Goal: Book appointment/travel/reservation

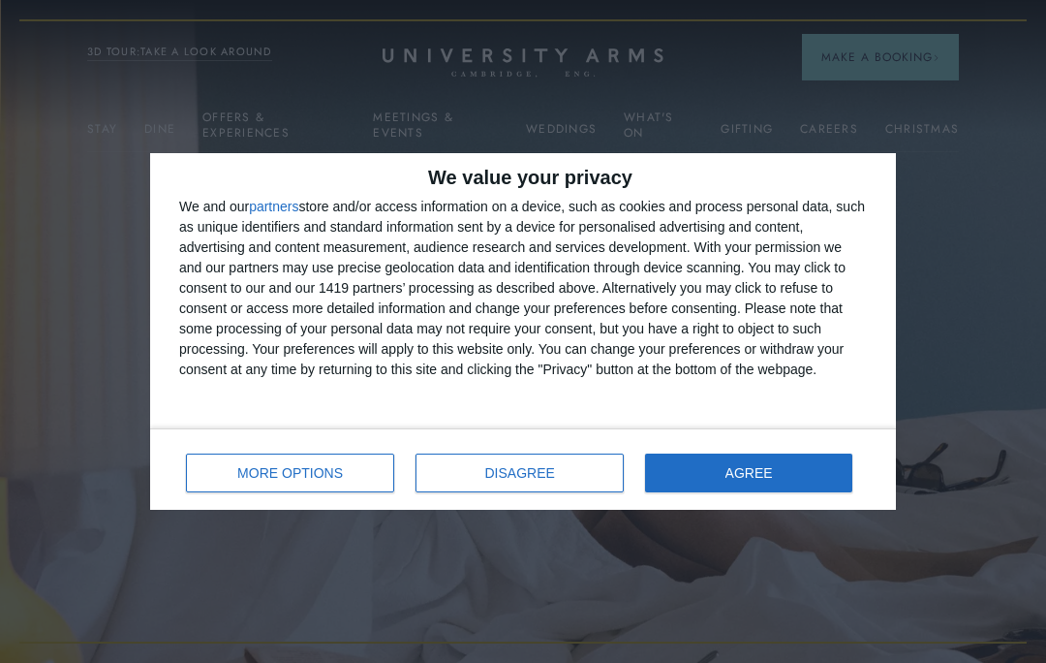
click at [776, 476] on button "AGREE" at bounding box center [748, 472] width 207 height 39
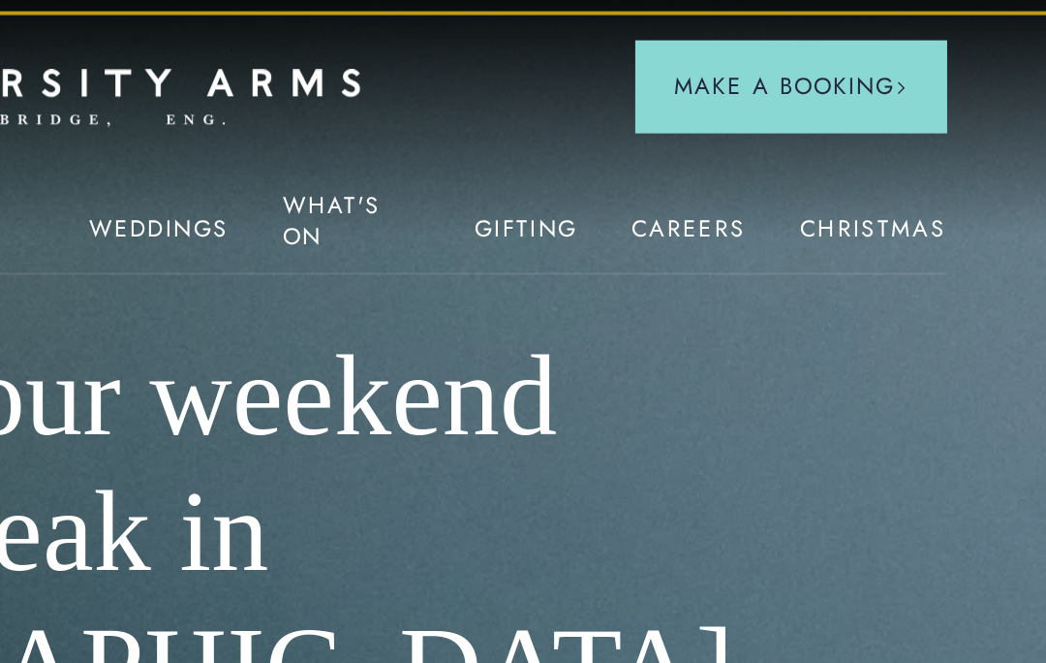
scroll to position [0, 1]
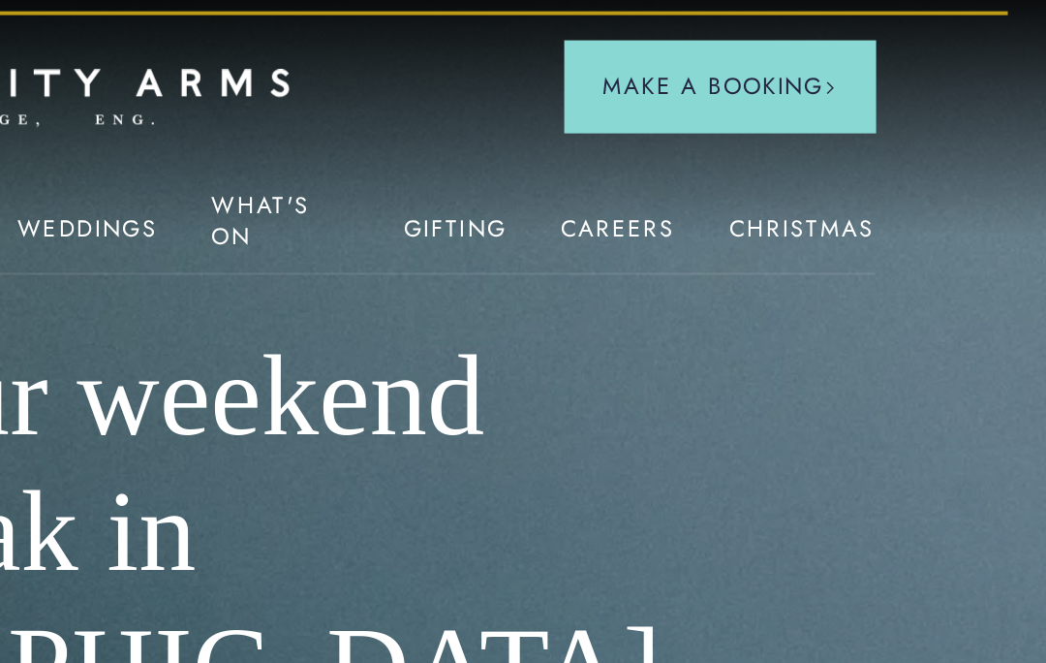
click at [885, 122] on link "Christmas" at bounding box center [922, 134] width 74 height 25
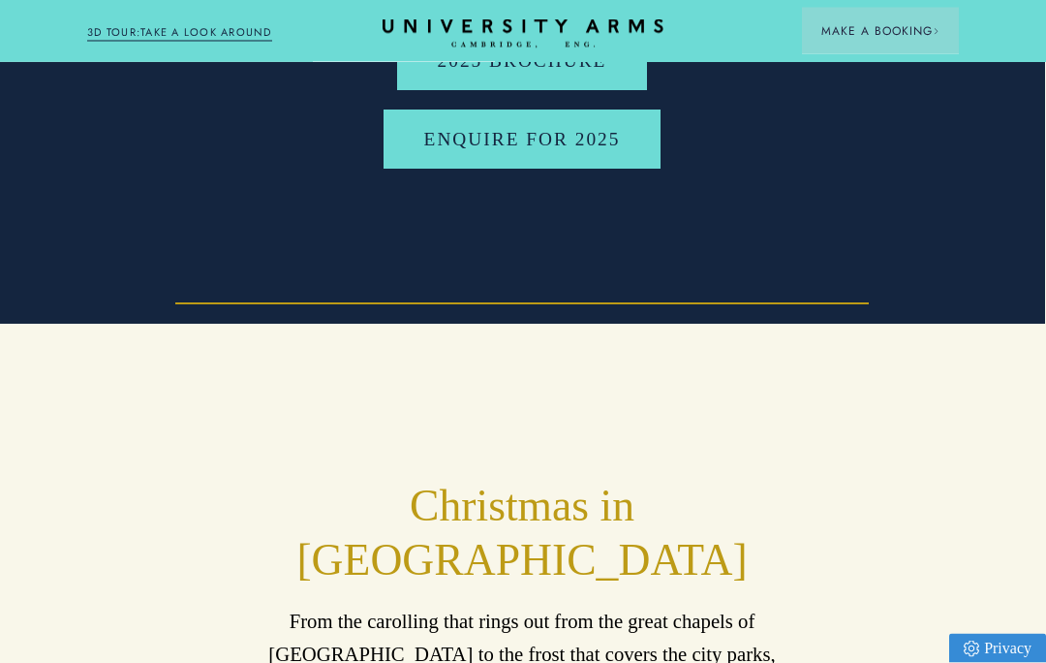
scroll to position [0, 1]
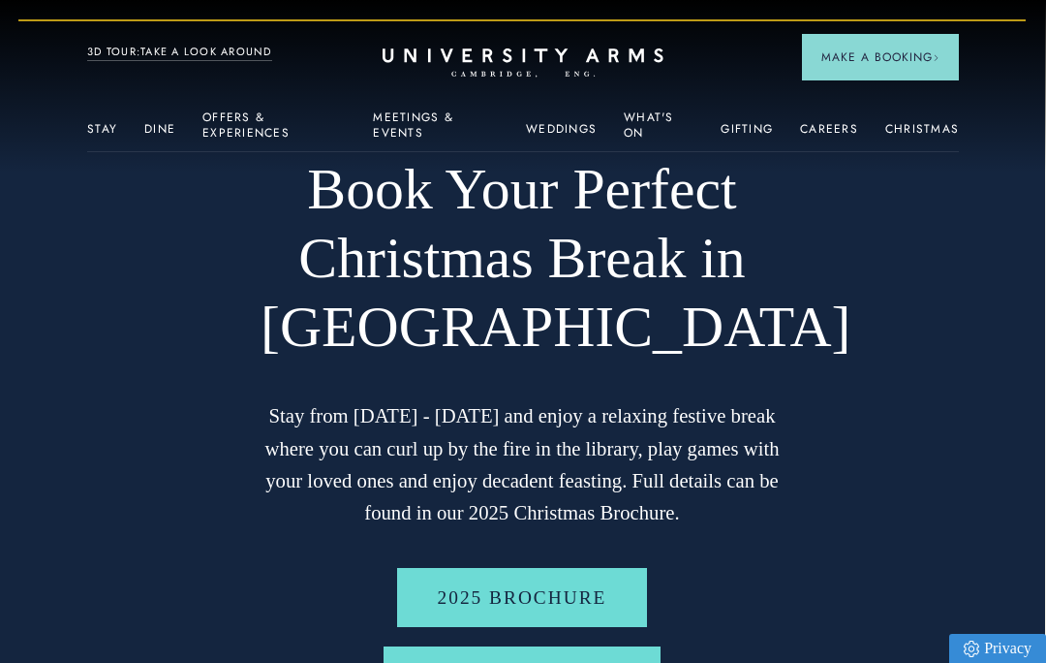
click at [641, 119] on link "What's On" at bounding box center [659, 130] width 70 height 41
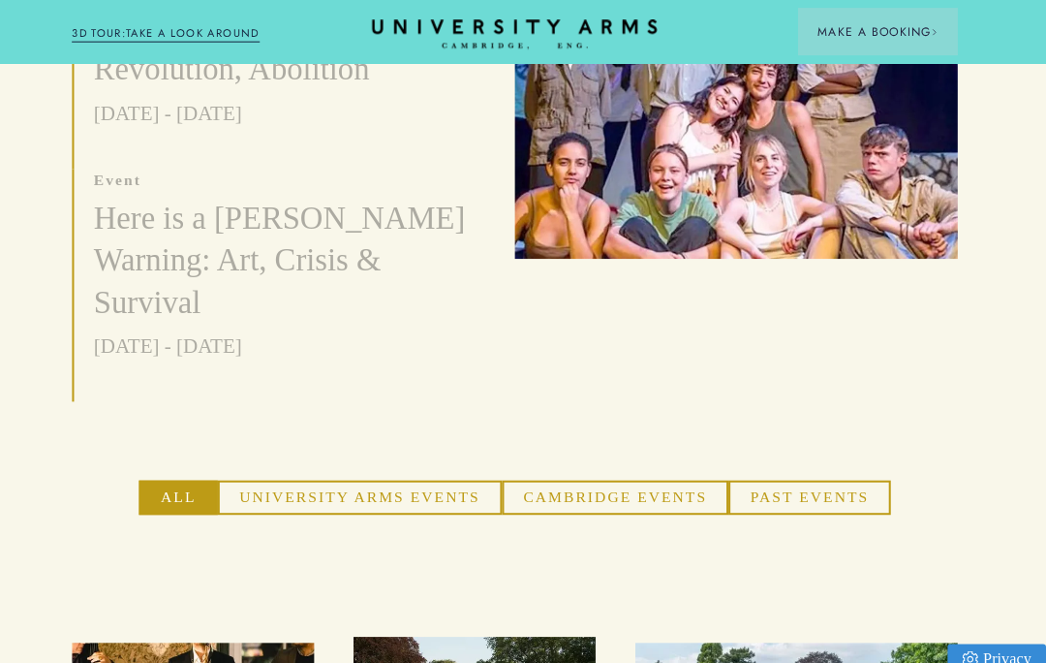
scroll to position [900, 0]
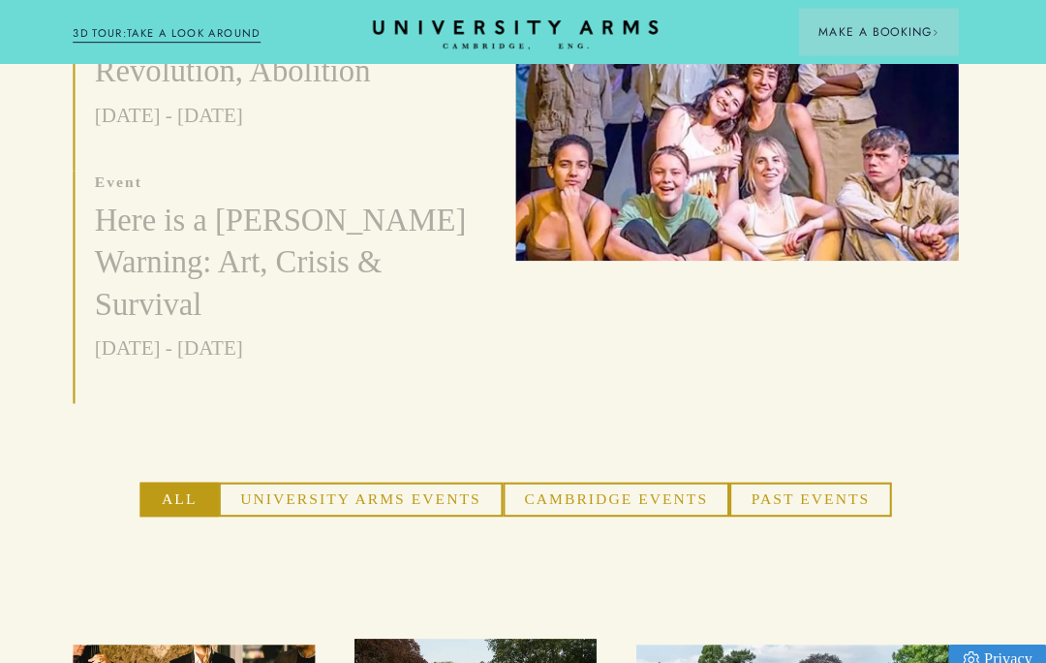
click at [383, 474] on button "University Arms Events" at bounding box center [371, 491] width 280 height 34
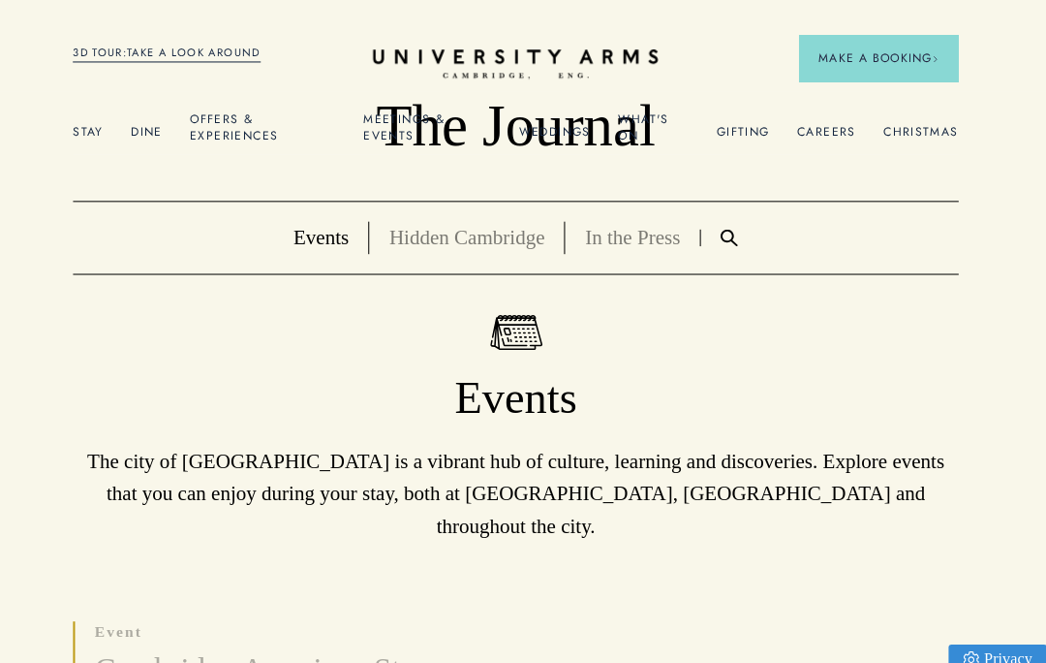
scroll to position [0, 0]
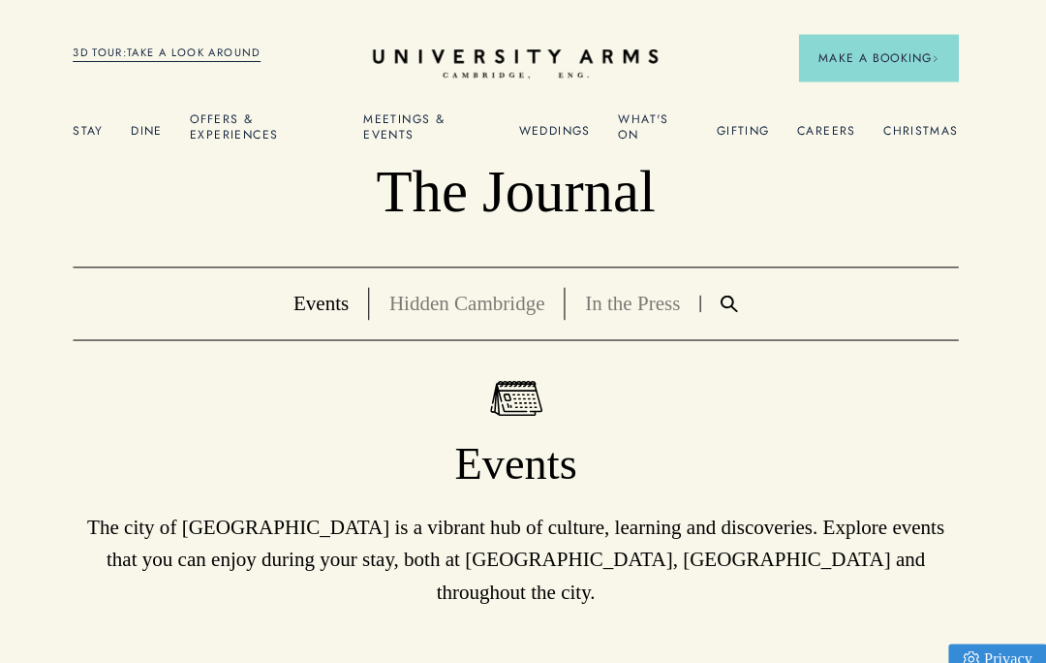
click at [218, 127] on link "Offers & Experiences" at bounding box center [273, 130] width 143 height 41
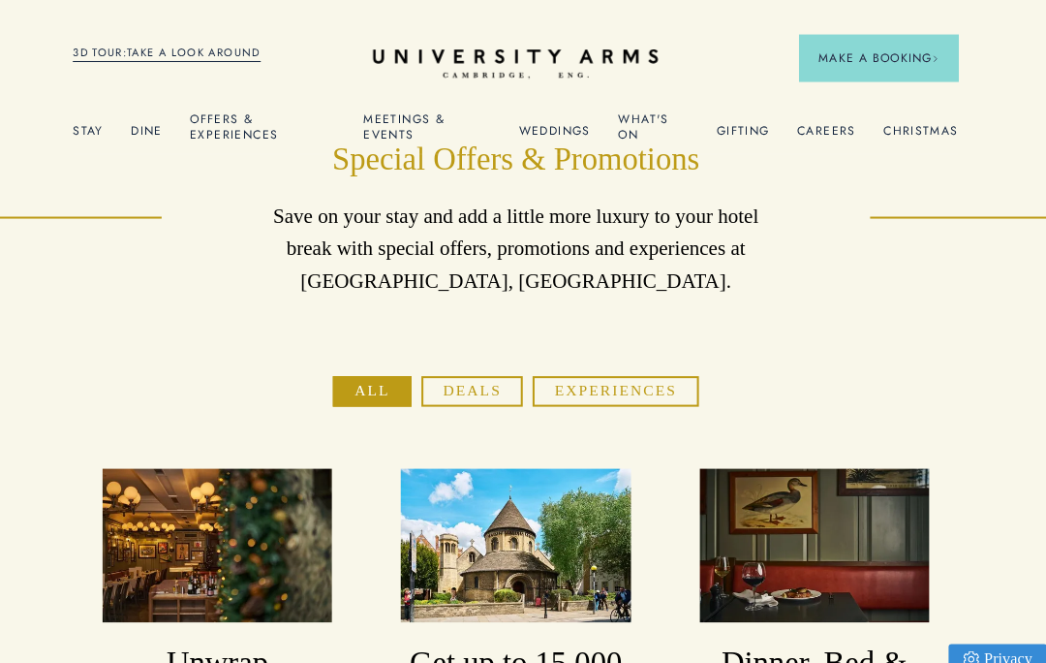
click at [448, 376] on button "Deals" at bounding box center [480, 385] width 100 height 30
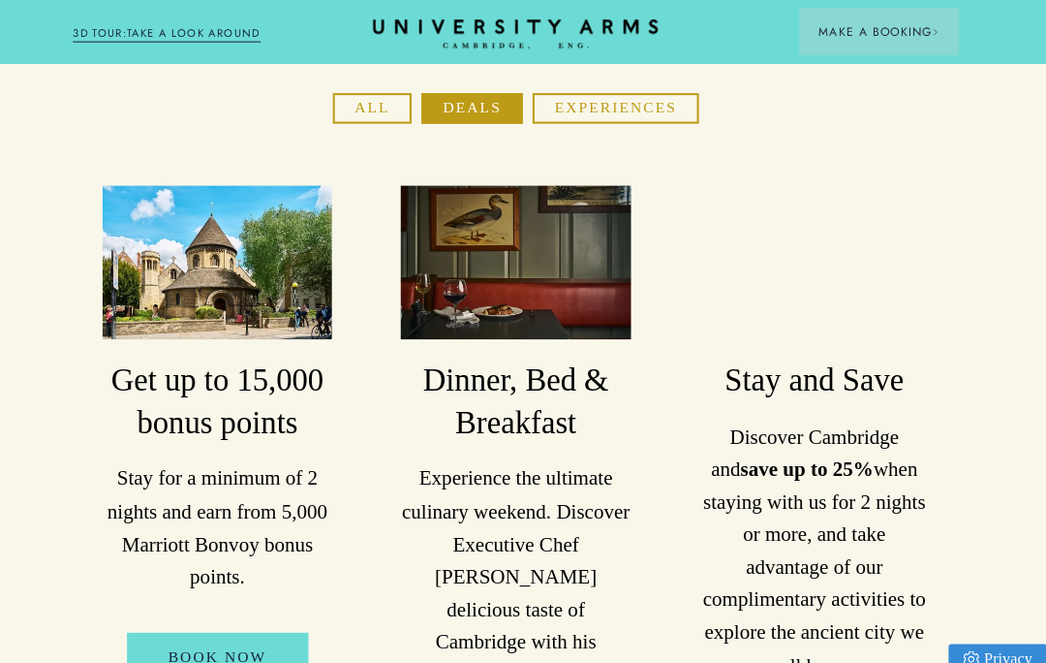
scroll to position [198, 0]
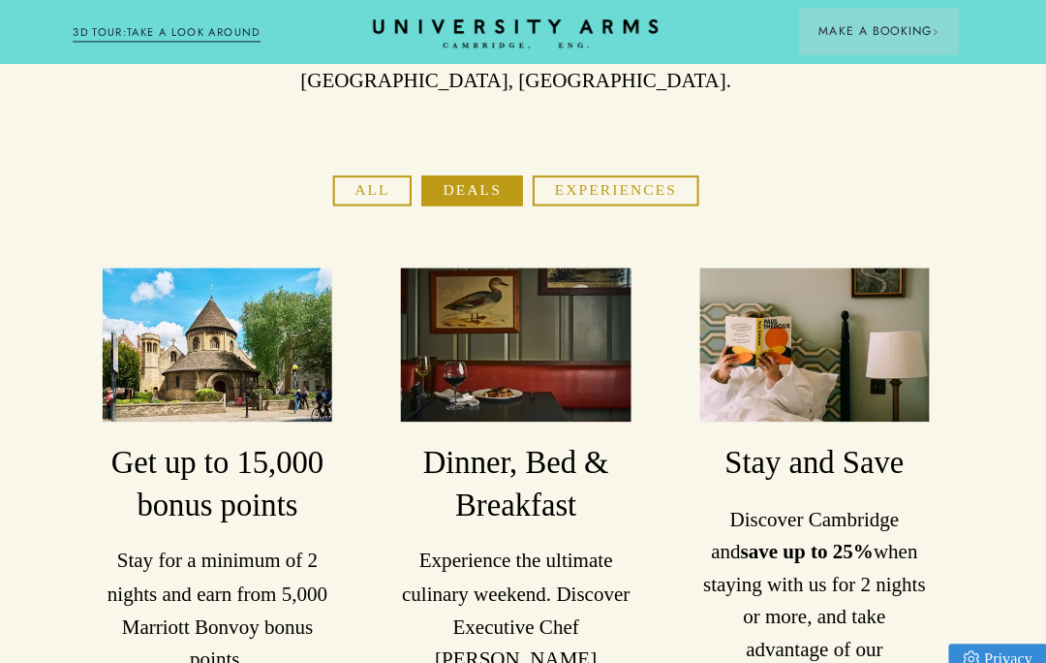
click at [610, 194] on button "Experiences" at bounding box center [621, 187] width 163 height 30
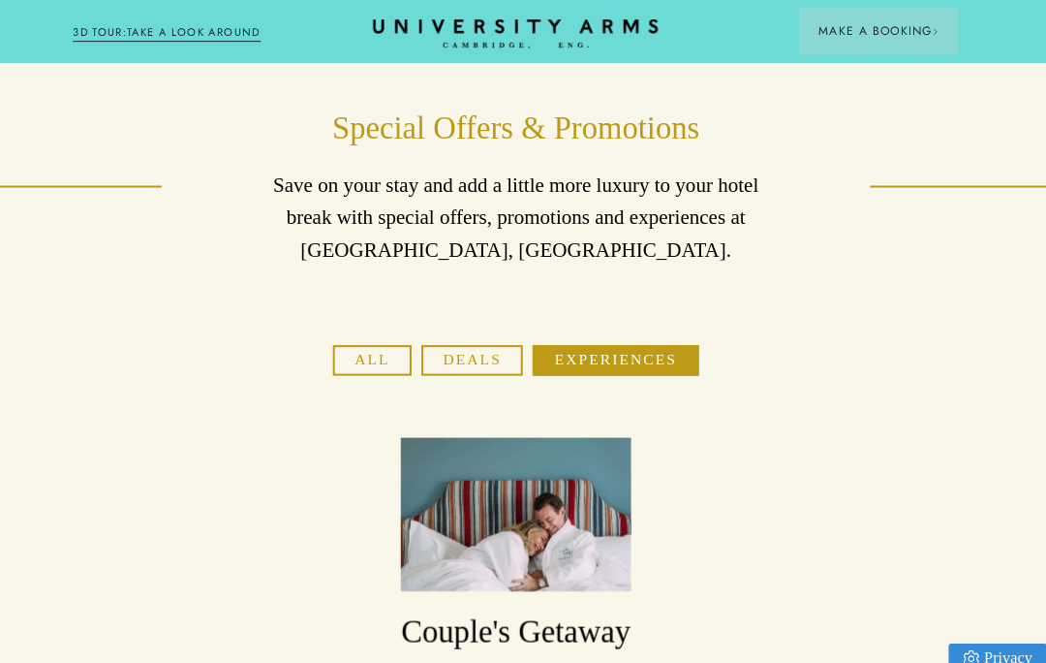
scroll to position [0, 0]
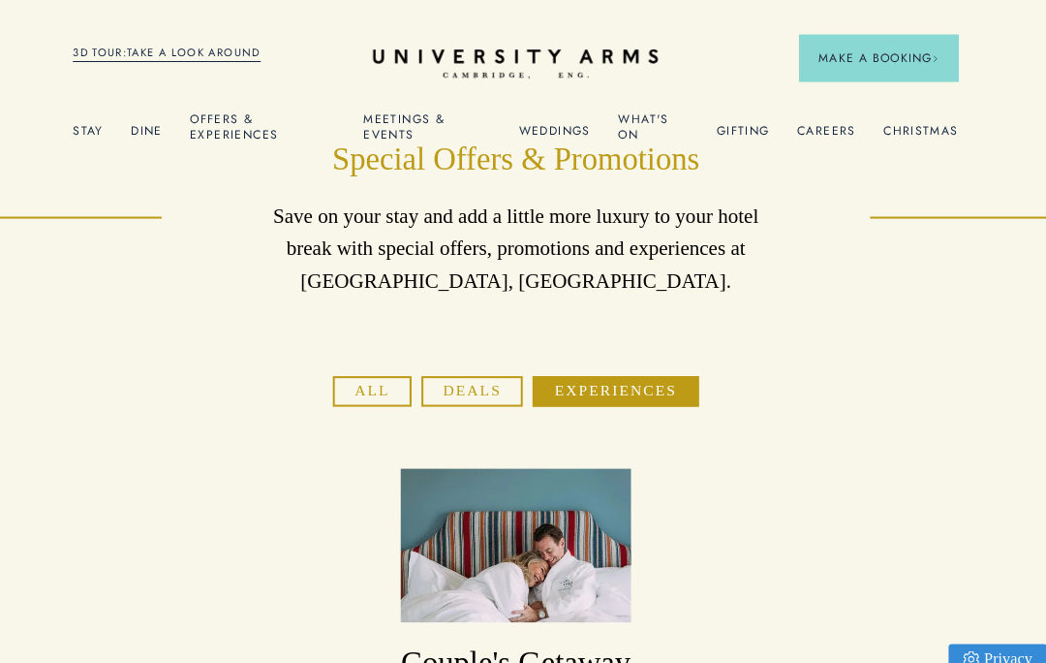
click at [390, 127] on link "Meetings & Events" at bounding box center [436, 130] width 126 height 41
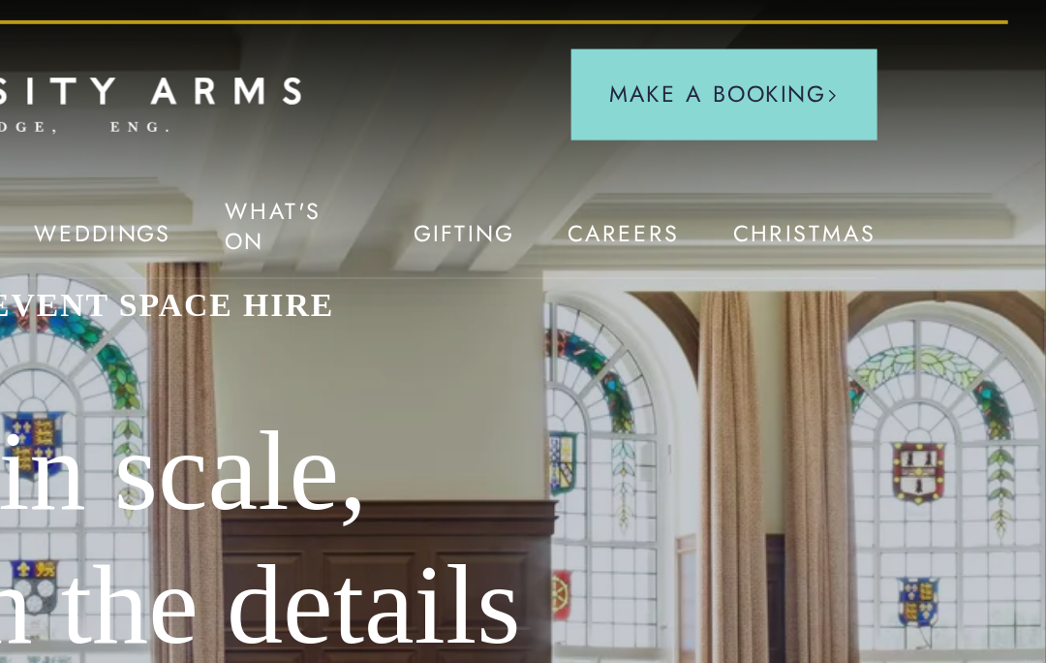
scroll to position [0, 1]
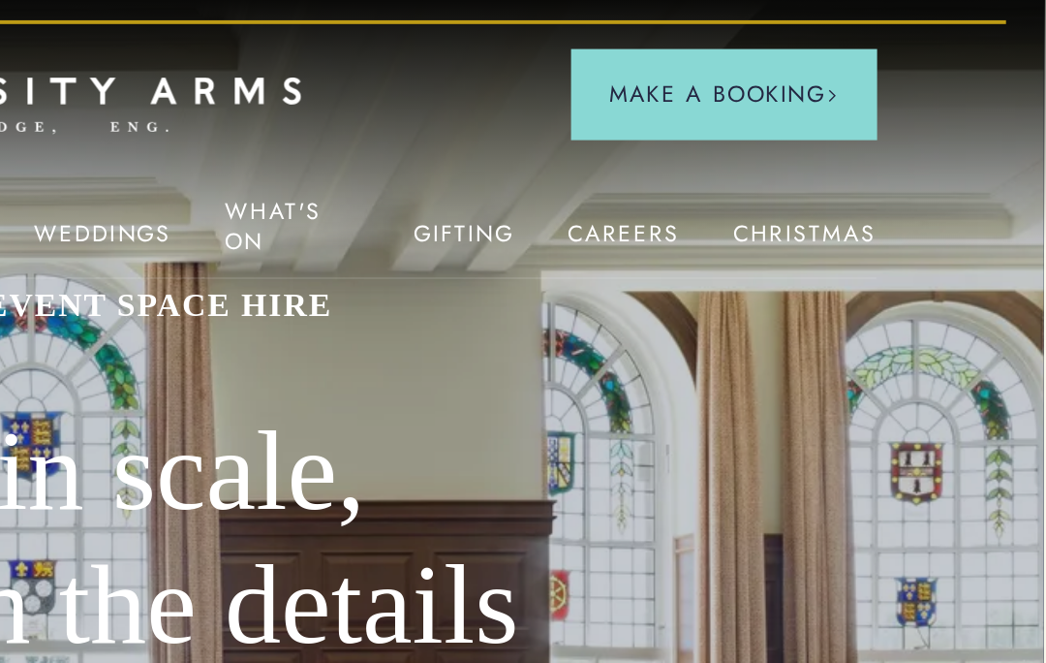
click at [885, 125] on link "Christmas" at bounding box center [922, 134] width 74 height 25
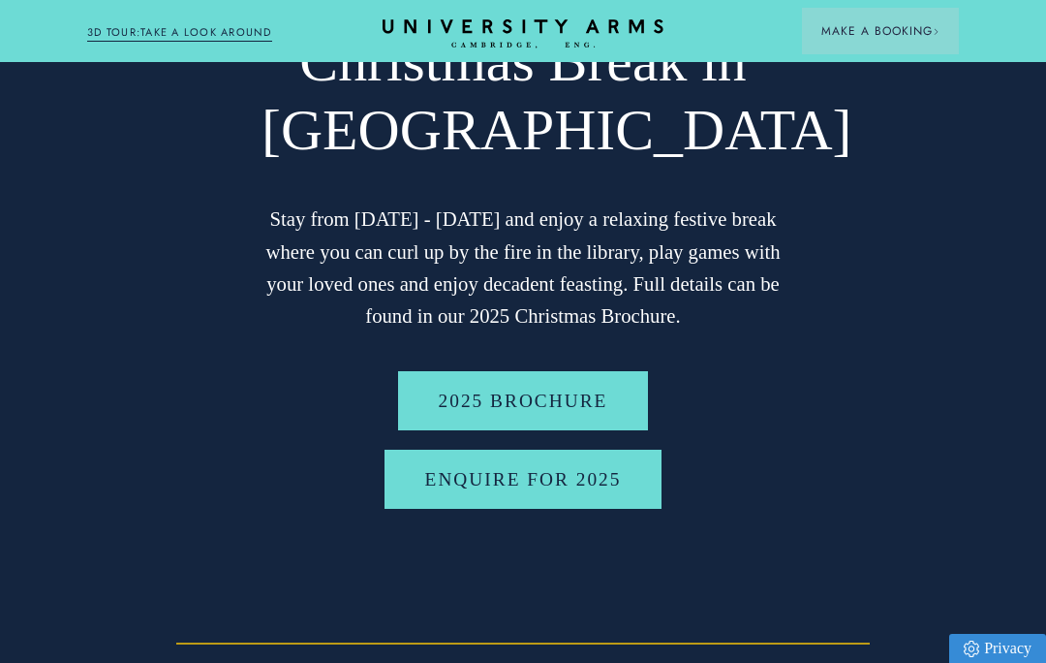
scroll to position [199, 0]
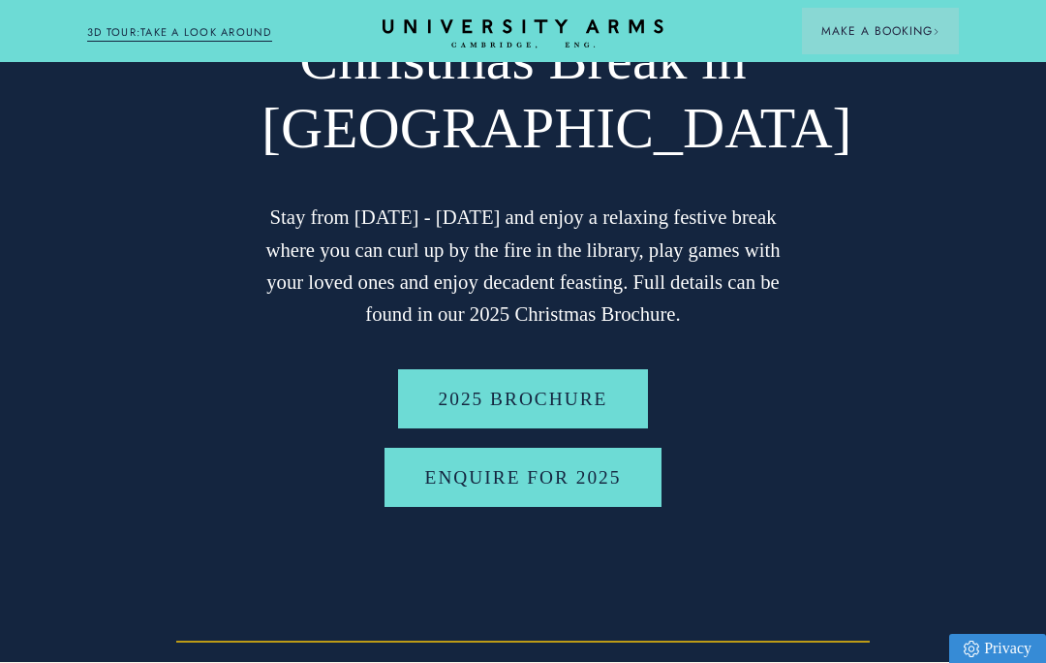
click at [542, 394] on link "2025 BROCHURE" at bounding box center [523, 398] width 251 height 59
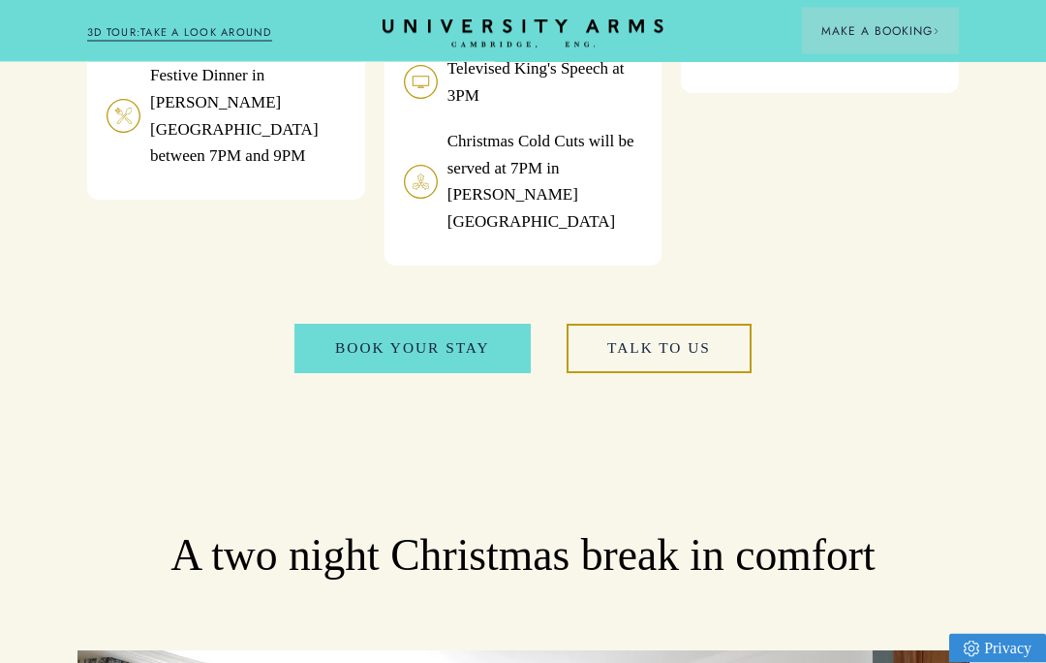
scroll to position [2229, 0]
click at [671, 324] on link "talk to us" at bounding box center [659, 348] width 185 height 49
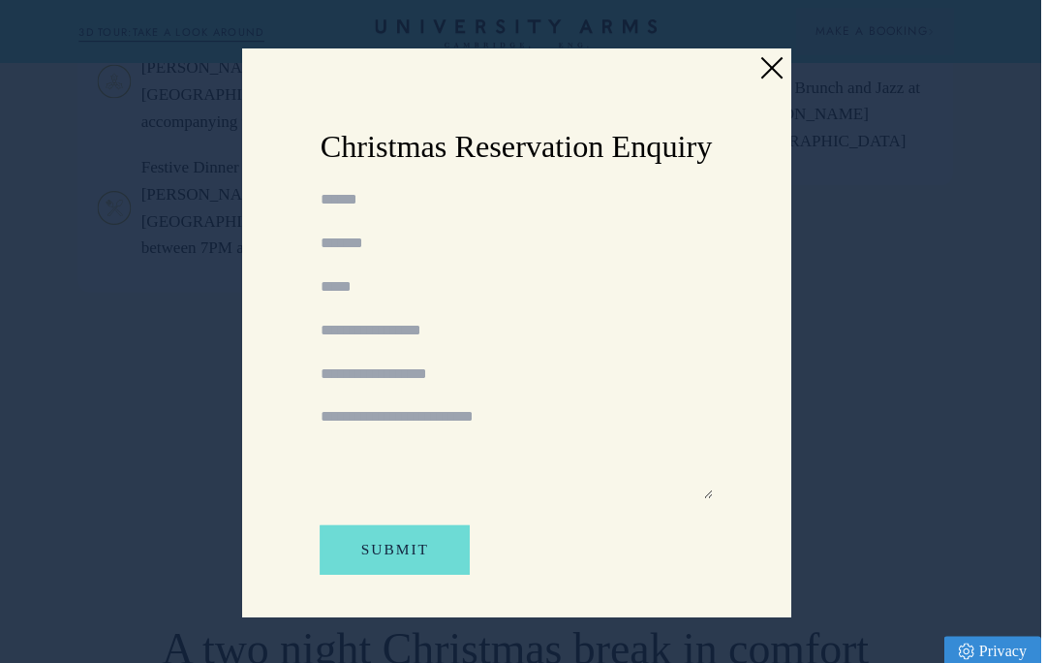
scroll to position [2144, 1]
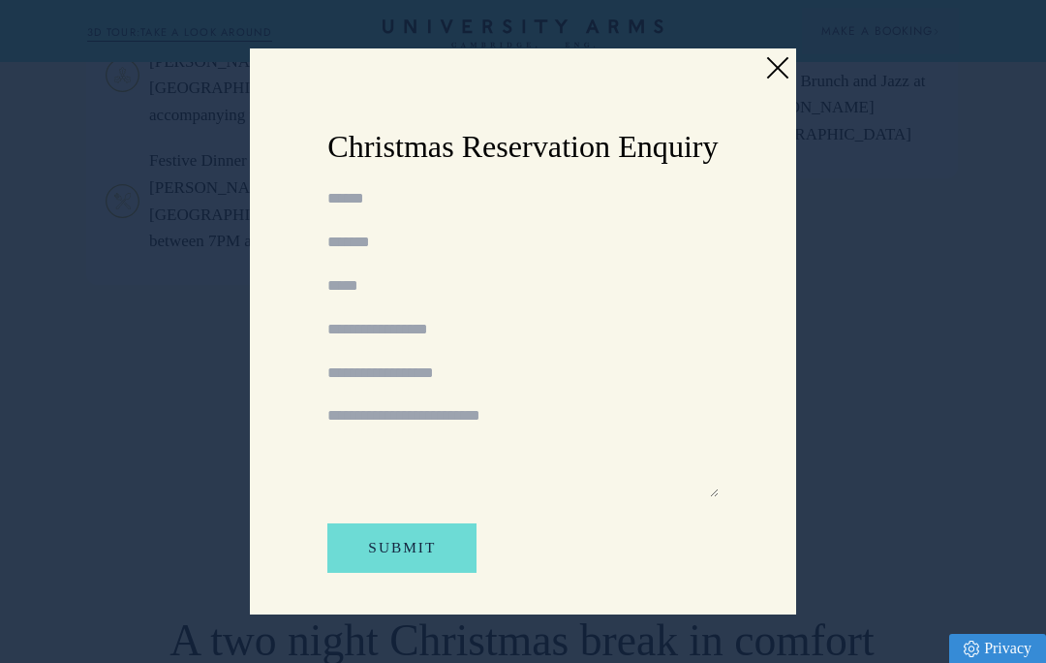
click at [771, 82] on link at bounding box center [776, 67] width 29 height 29
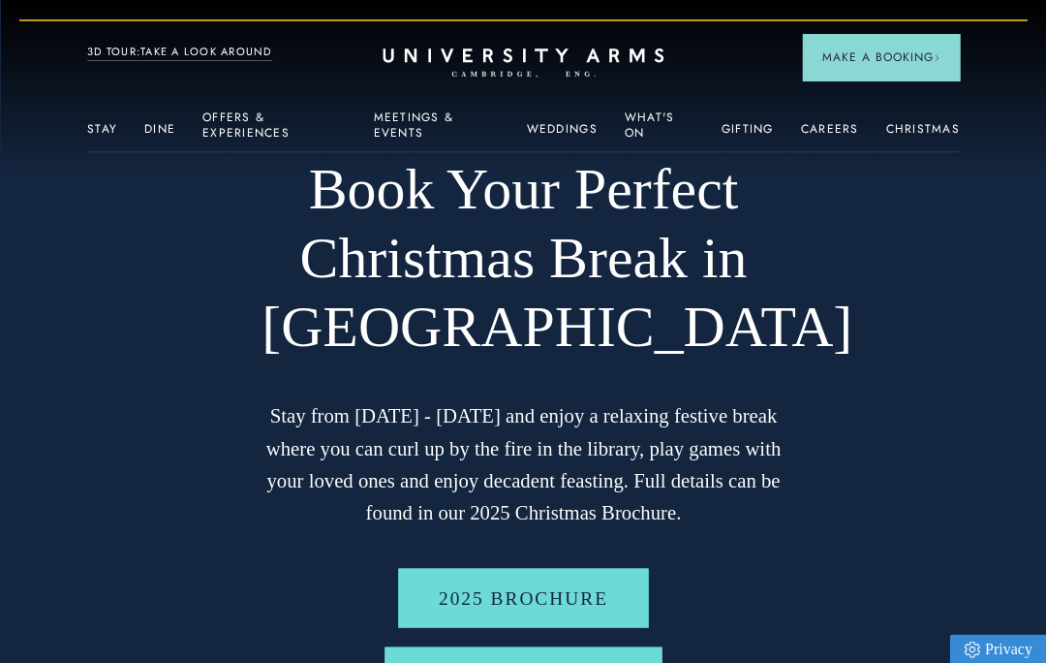
click at [887, 60] on span "Make a Booking" at bounding box center [880, 56] width 118 height 17
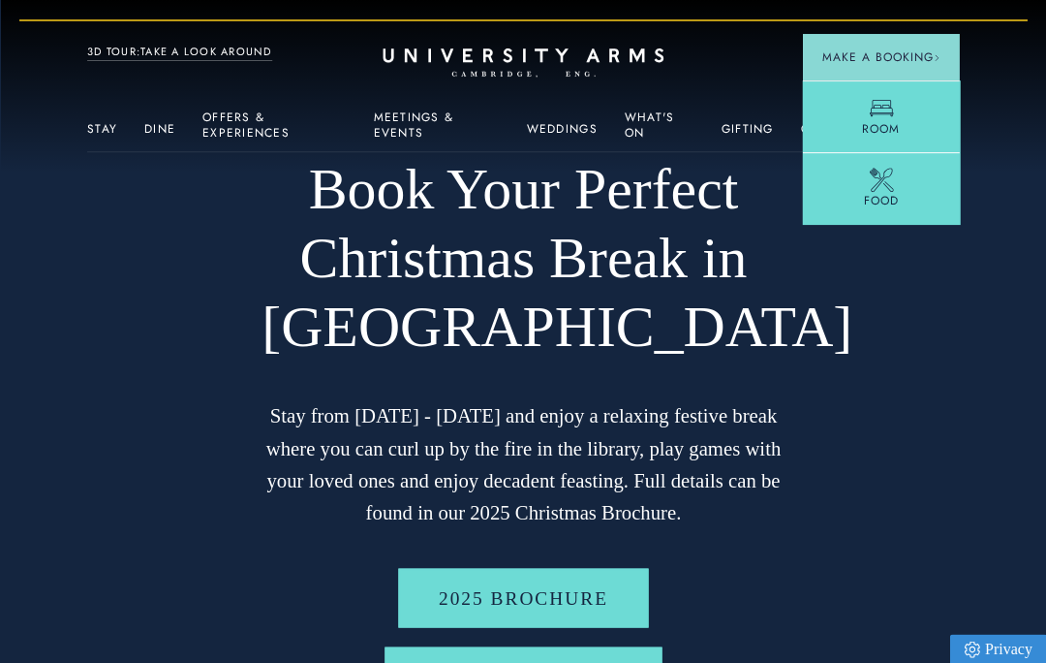
click at [860, 120] on link "Room" at bounding box center [880, 116] width 157 height 72
click at [879, 120] on icon at bounding box center [881, 108] width 24 height 24
